Goal: Connect with others: Connect with others

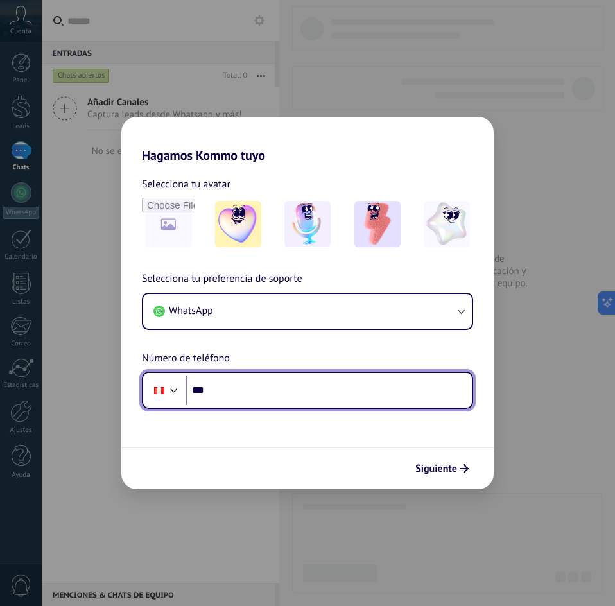
click at [237, 394] on input "***" at bounding box center [328, 390] width 286 height 30
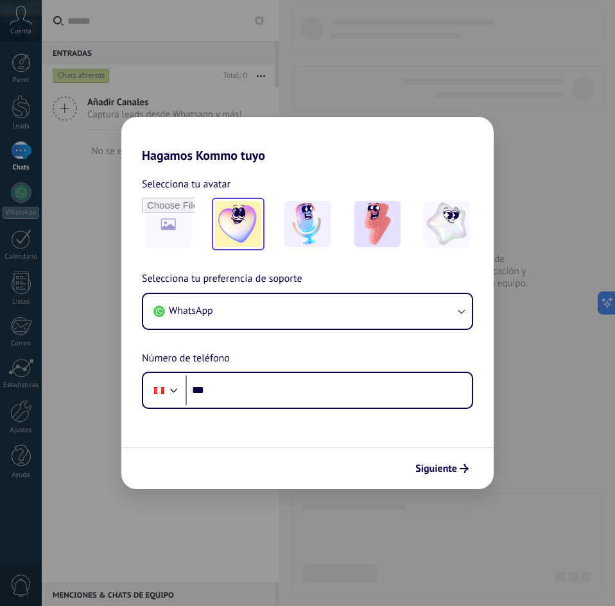
click at [262, 223] on div at bounding box center [238, 224] width 53 height 53
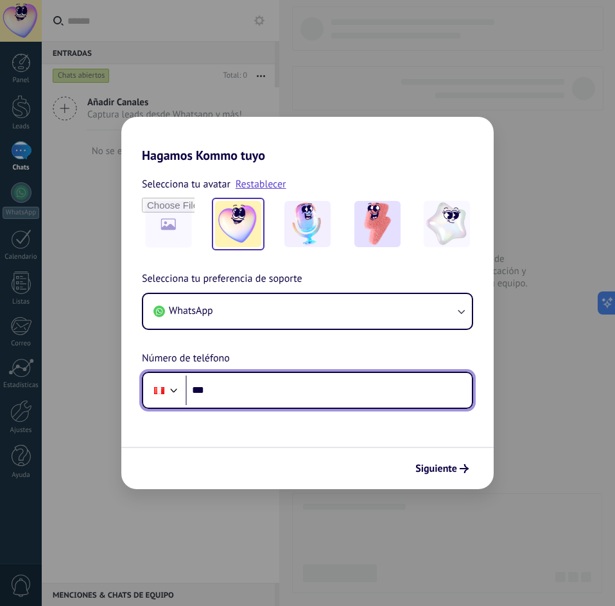
click at [260, 386] on input "***" at bounding box center [328, 390] width 286 height 30
type input "**********"
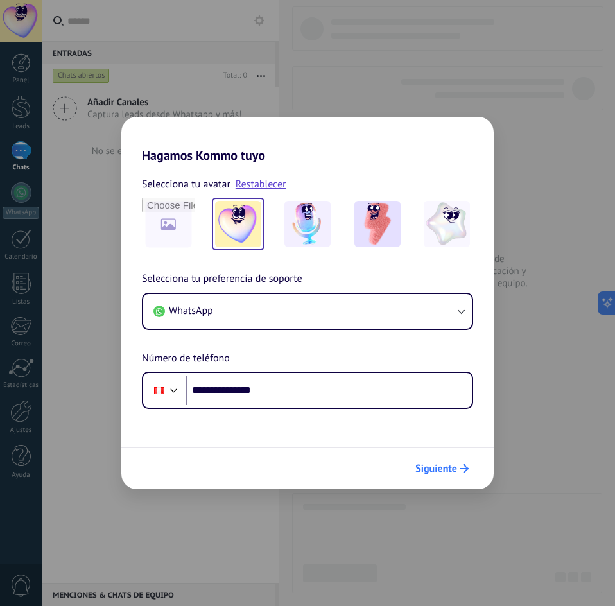
click at [436, 478] on button "Siguiente" at bounding box center [441, 468] width 65 height 22
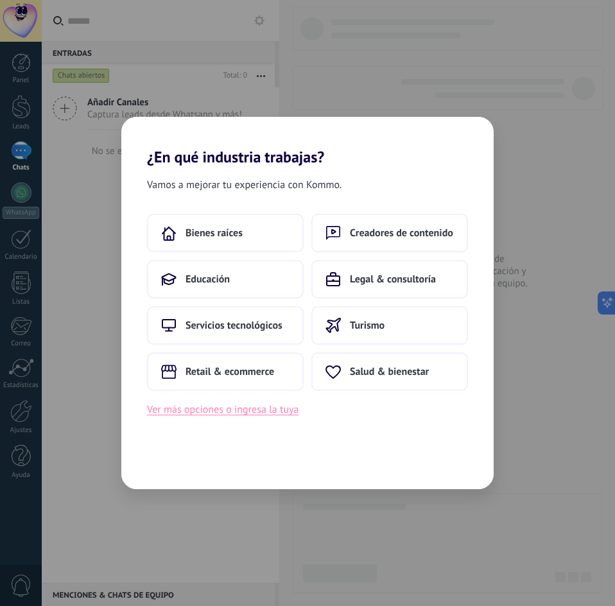
click at [223, 408] on button "Ver más opciones o ingresa la tuya" at bounding box center [222, 409] width 151 height 17
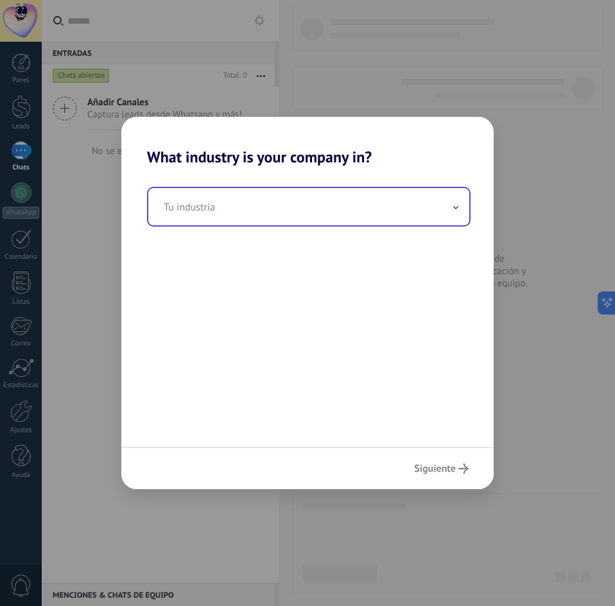
click at [277, 215] on input "text" at bounding box center [308, 206] width 321 height 37
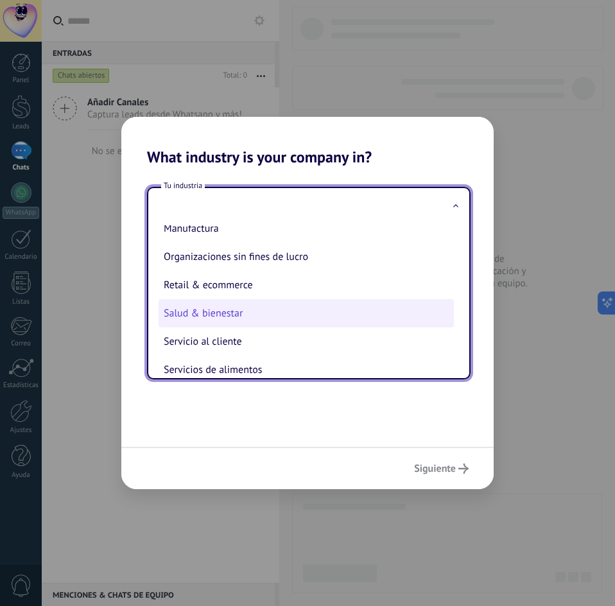
scroll to position [210, 0]
click at [277, 311] on li "Salud & bienestar" at bounding box center [305, 314] width 295 height 28
type input "**********"
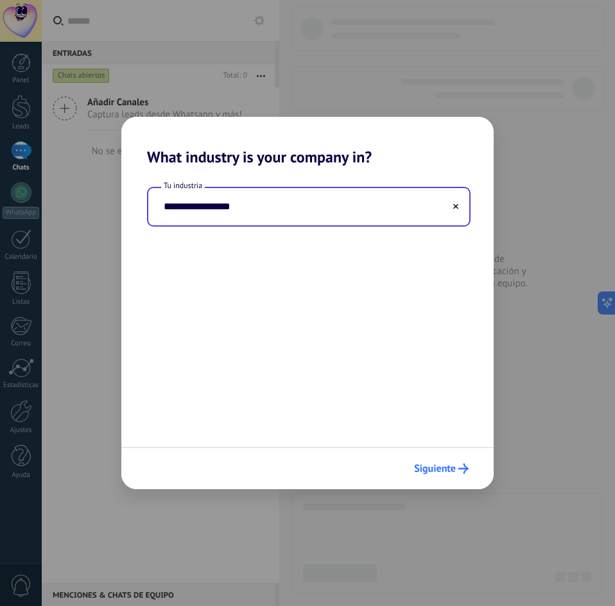
click at [423, 468] on span "Siguiente" at bounding box center [435, 468] width 42 height 9
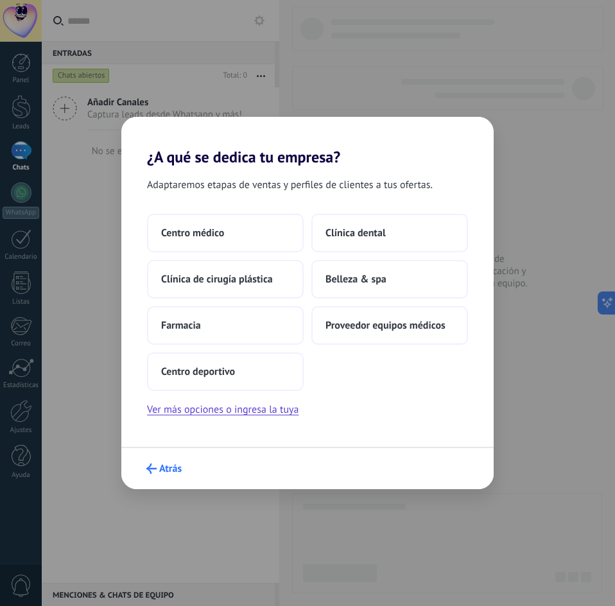
click at [172, 460] on button "Atrás" at bounding box center [164, 468] width 47 height 22
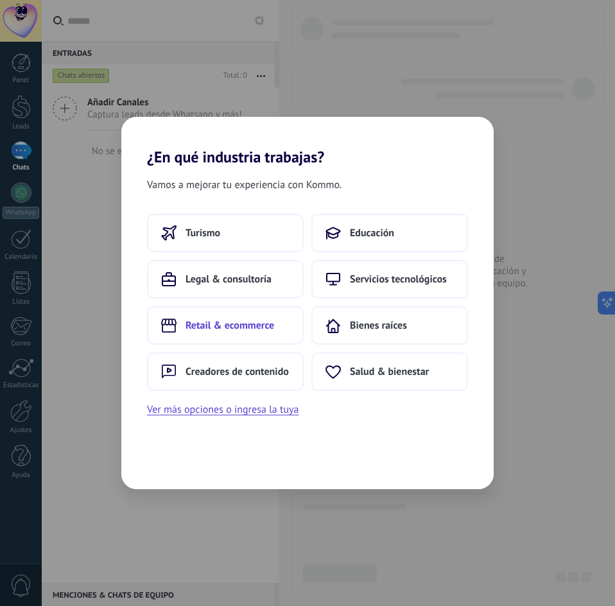
click at [264, 333] on button "Retail & ecommerce" at bounding box center [225, 325] width 157 height 38
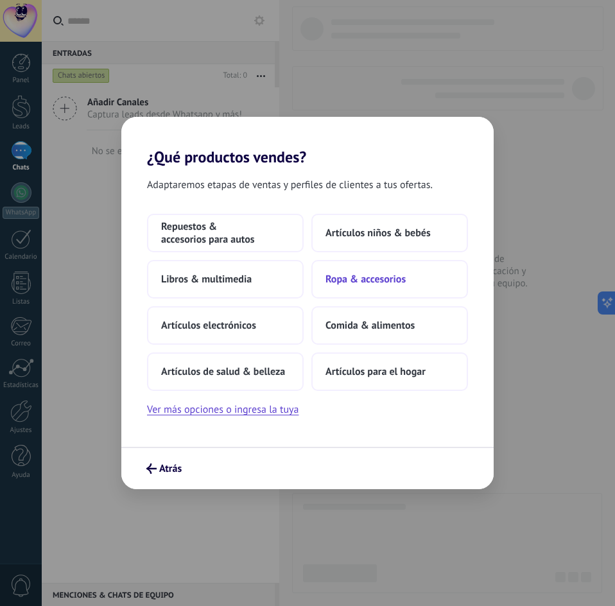
click at [379, 287] on button "Ropa & accesorios" at bounding box center [389, 279] width 157 height 38
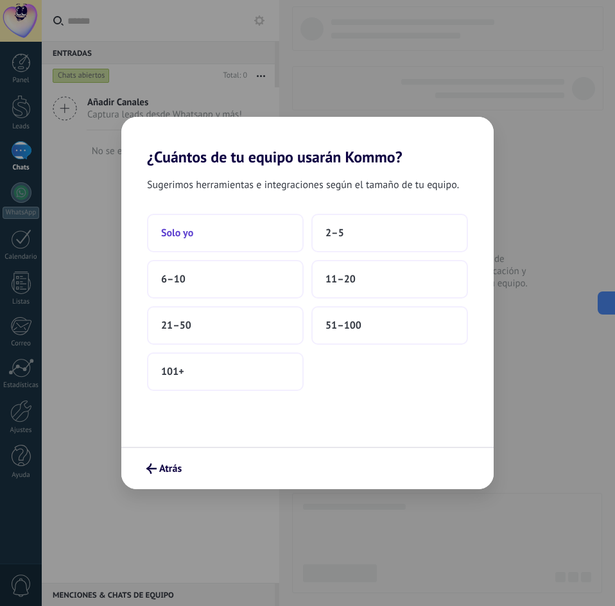
click at [236, 237] on button "Solo yo" at bounding box center [225, 233] width 157 height 38
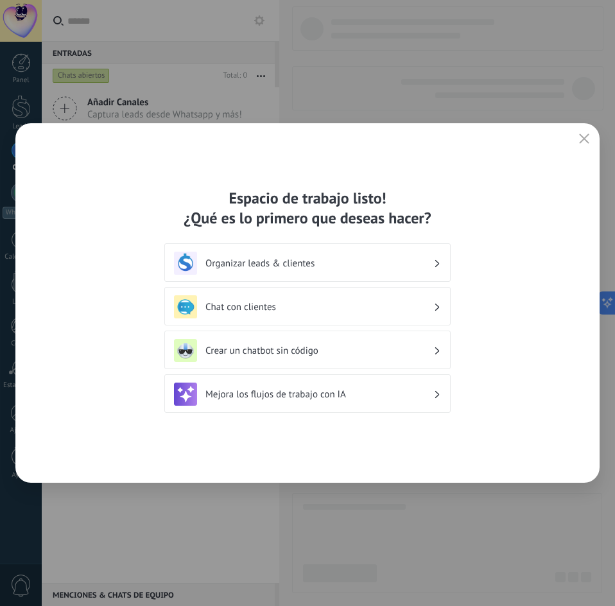
click at [282, 316] on div "Chat con clientes" at bounding box center [307, 306] width 267 height 23
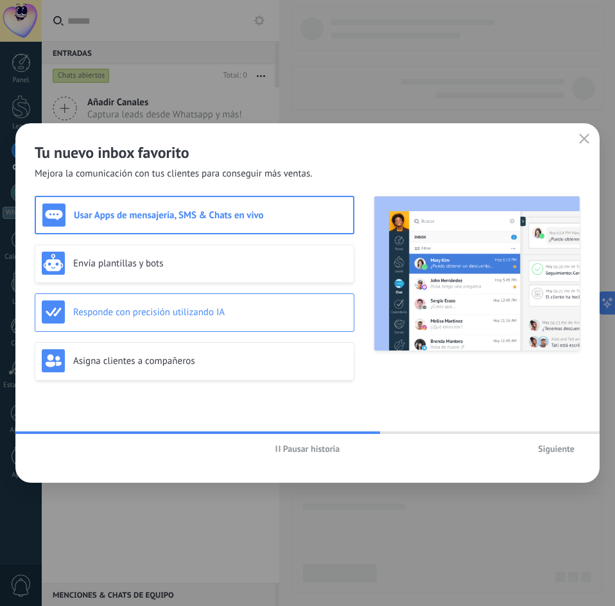
click at [246, 322] on div "Responde con precisión utilizando IA" at bounding box center [194, 311] width 305 height 23
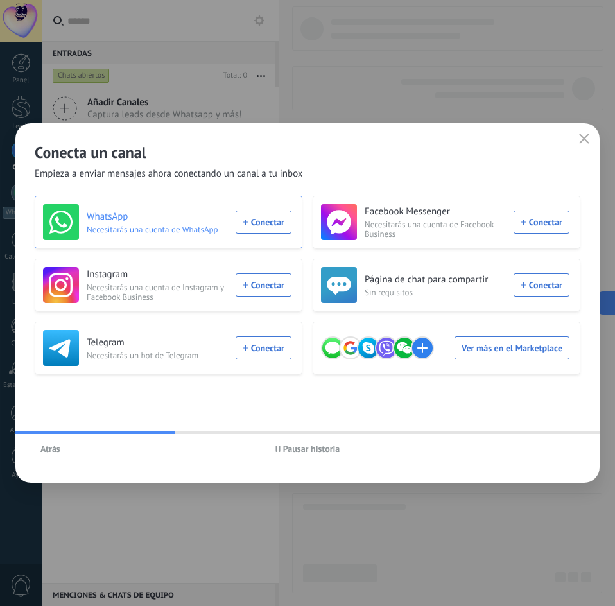
click at [273, 226] on div "WhatsApp Necesitarás una cuenta de WhatsApp Conectar" at bounding box center [167, 222] width 248 height 36
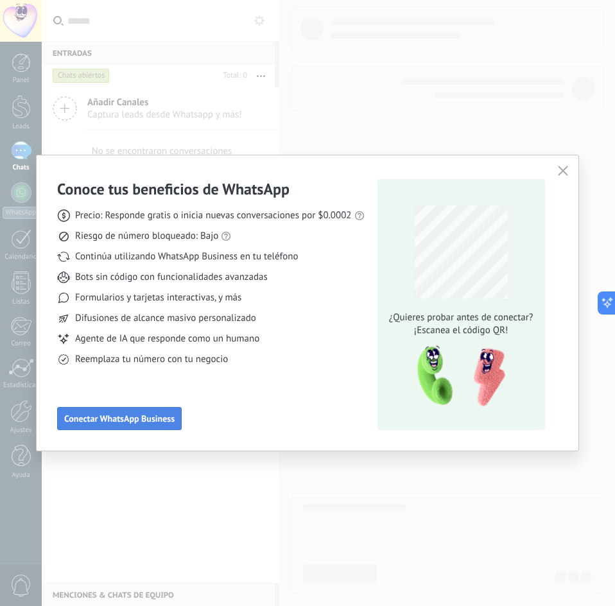
click at [149, 423] on span "Conectar WhatsApp Business" at bounding box center [119, 418] width 110 height 9
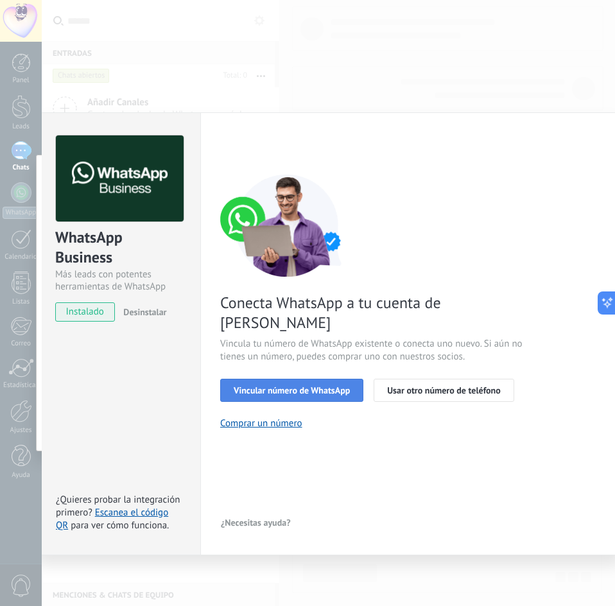
click at [329, 386] on span "Vincular número de WhatsApp" at bounding box center [292, 390] width 116 height 9
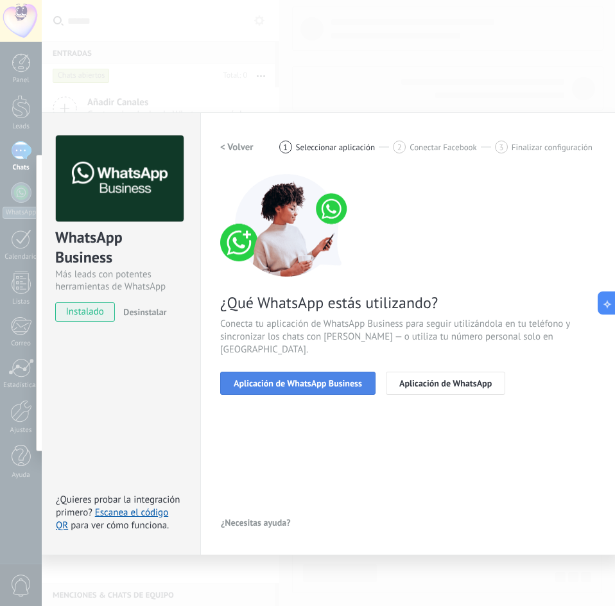
click at [336, 379] on span "Aplicación de WhatsApp Business" at bounding box center [298, 383] width 128 height 9
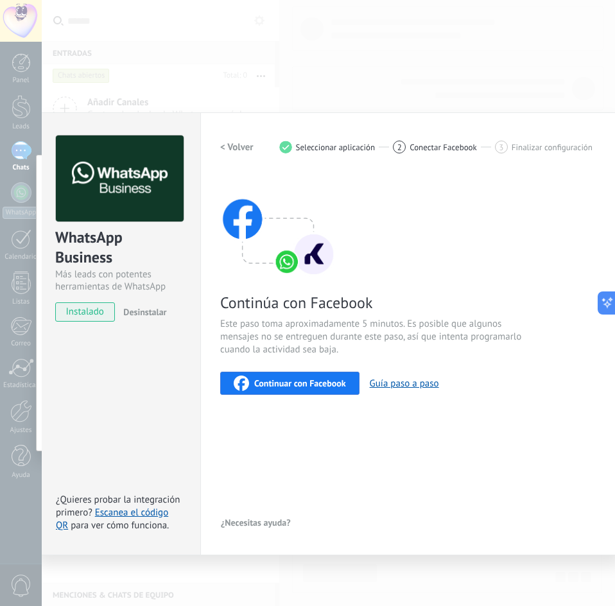
click at [353, 386] on button "Continuar con Facebook" at bounding box center [289, 383] width 139 height 23
click at [311, 386] on span "Continuar con Facebook" at bounding box center [300, 383] width 92 height 9
